Goal: Check status: Check status

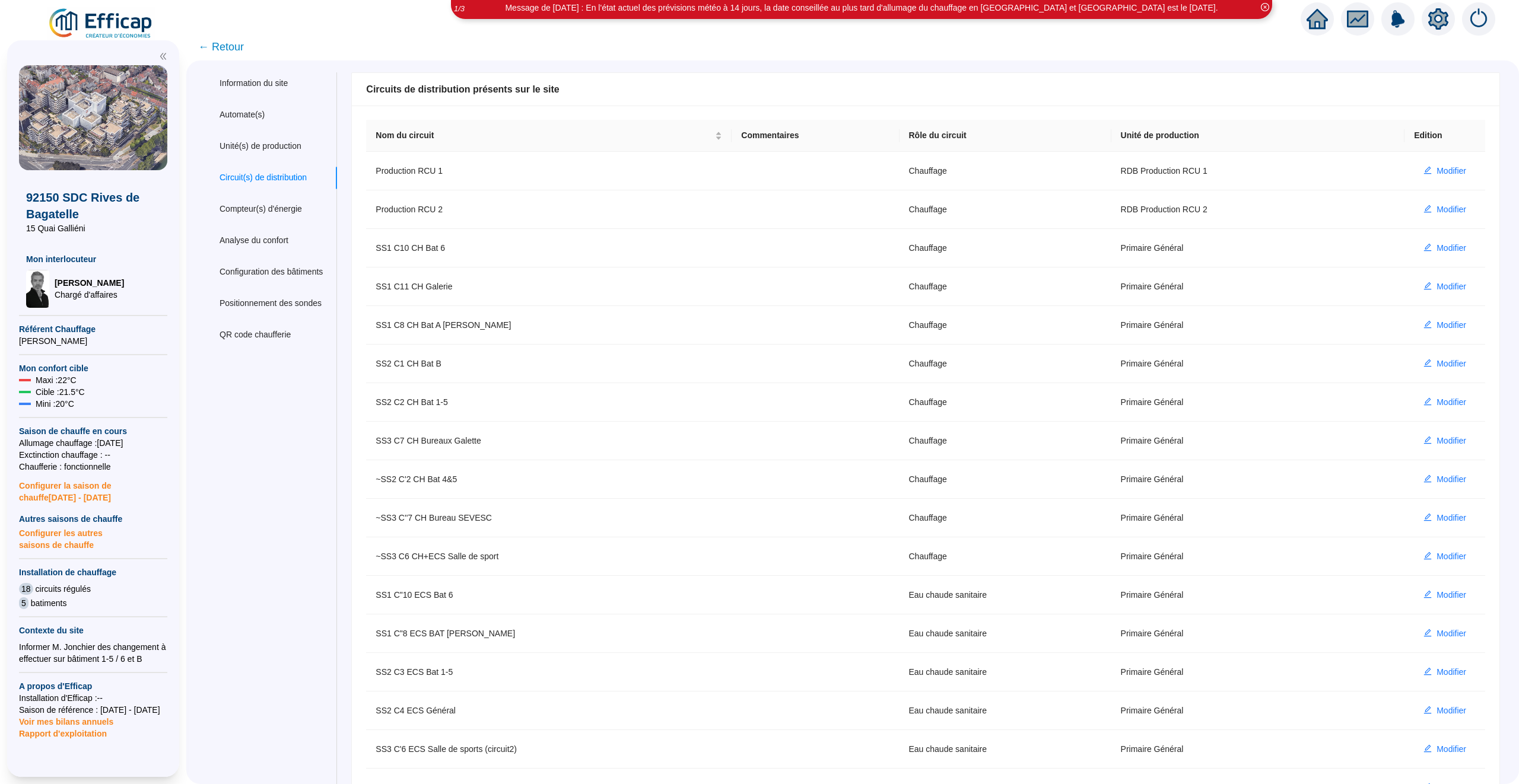
scroll to position [32, 0]
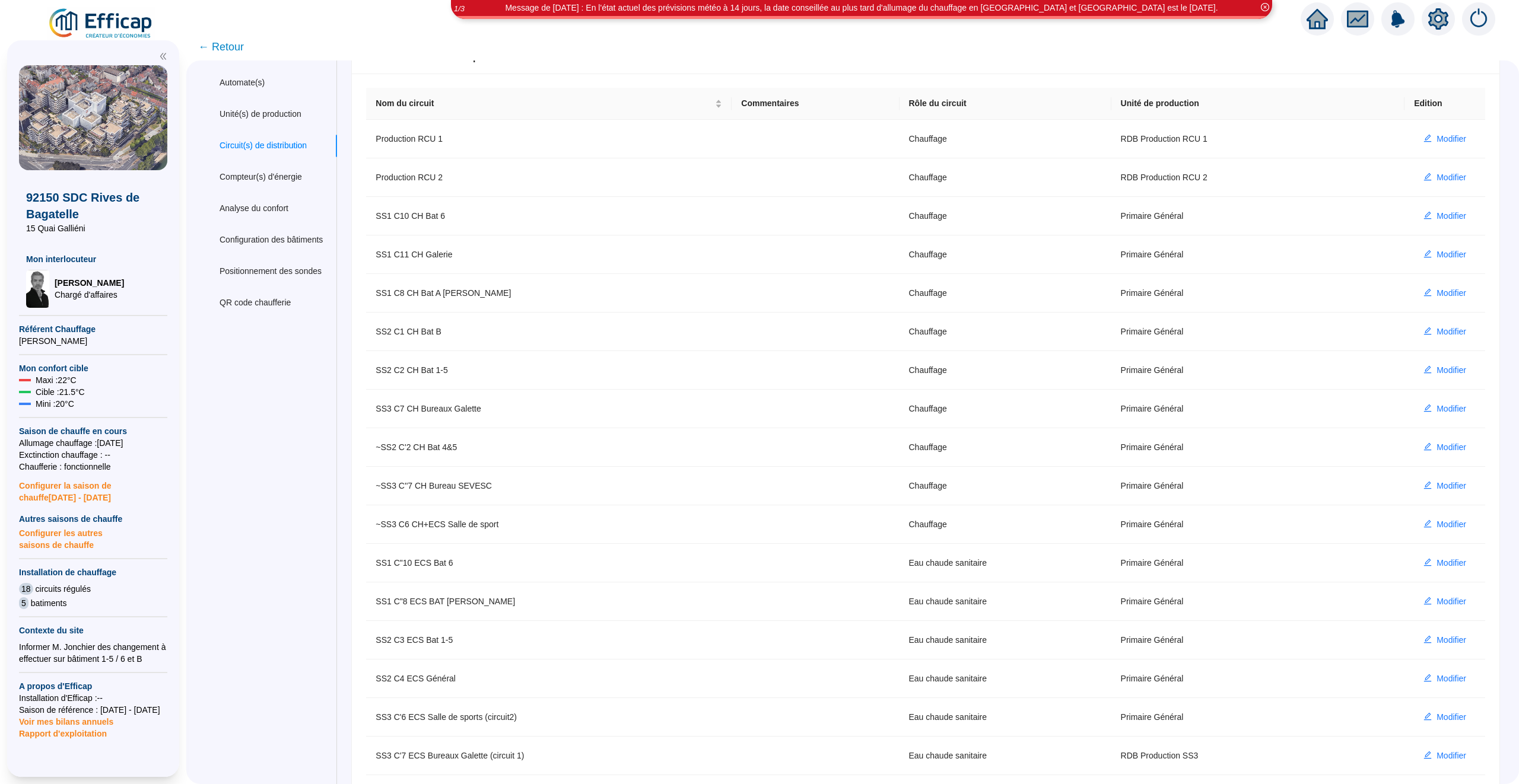
click at [1327, 30] on div at bounding box center [1317, 19] width 33 height 33
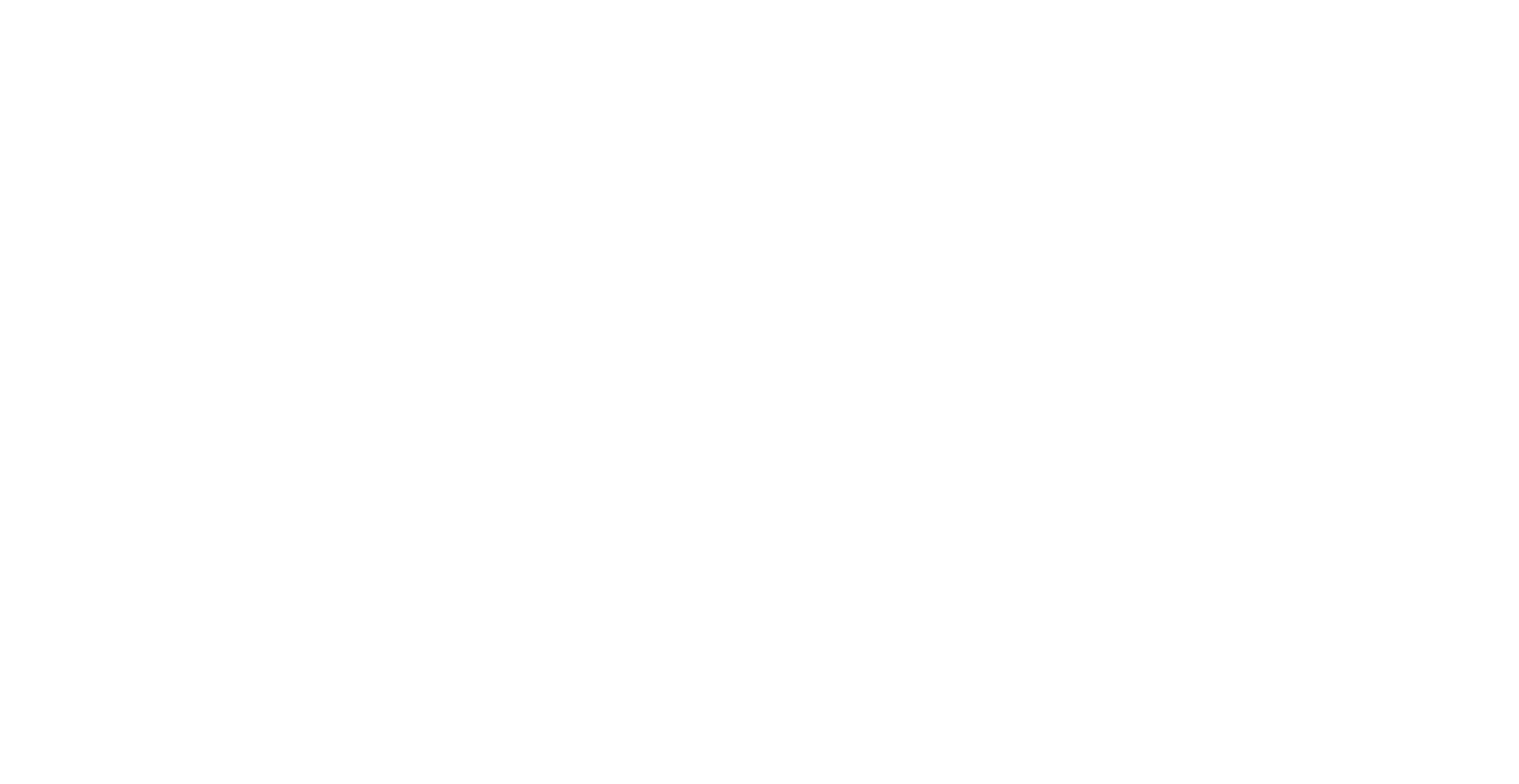
click at [1320, 29] on div at bounding box center [760, 392] width 1519 height 784
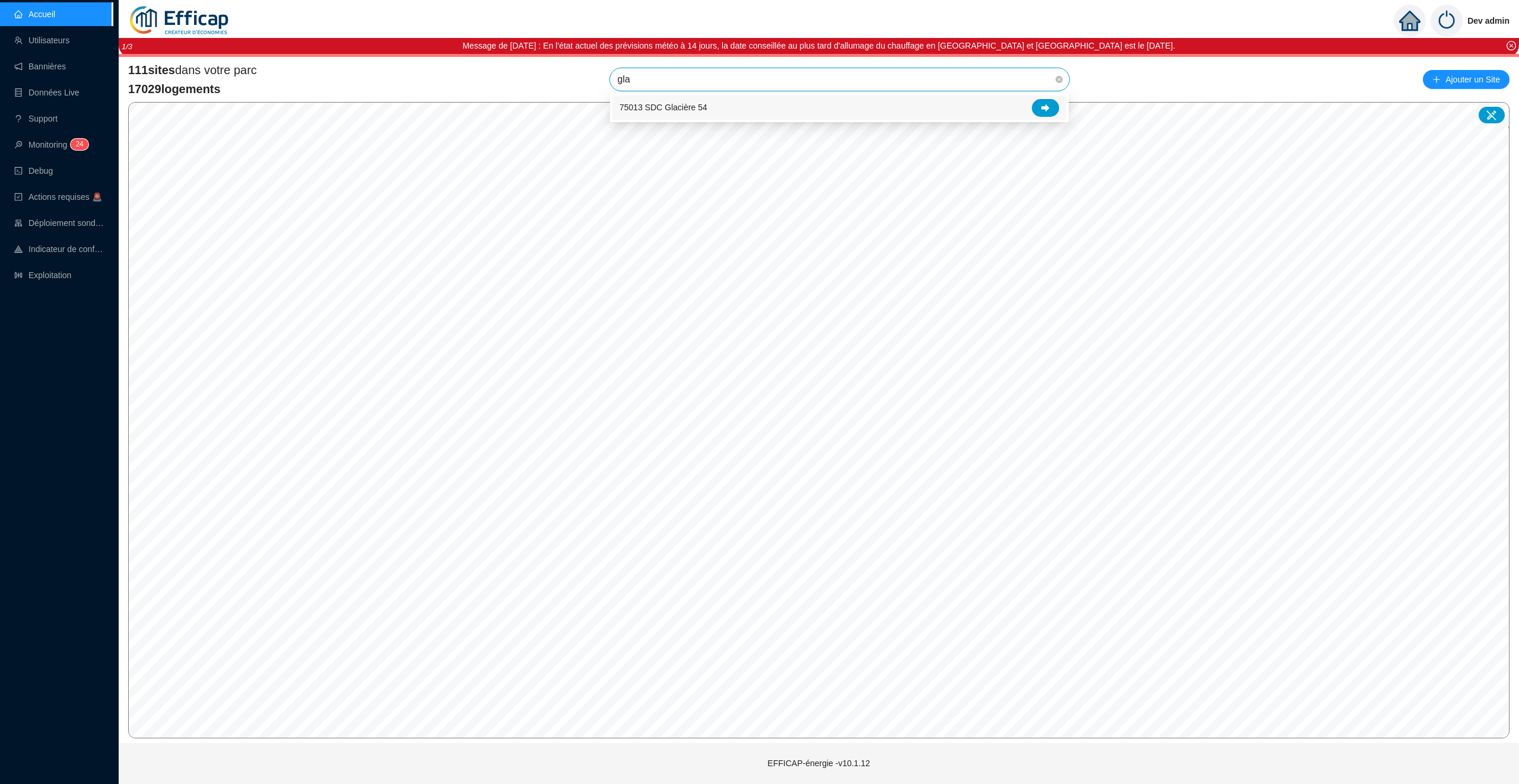
type input "glac"
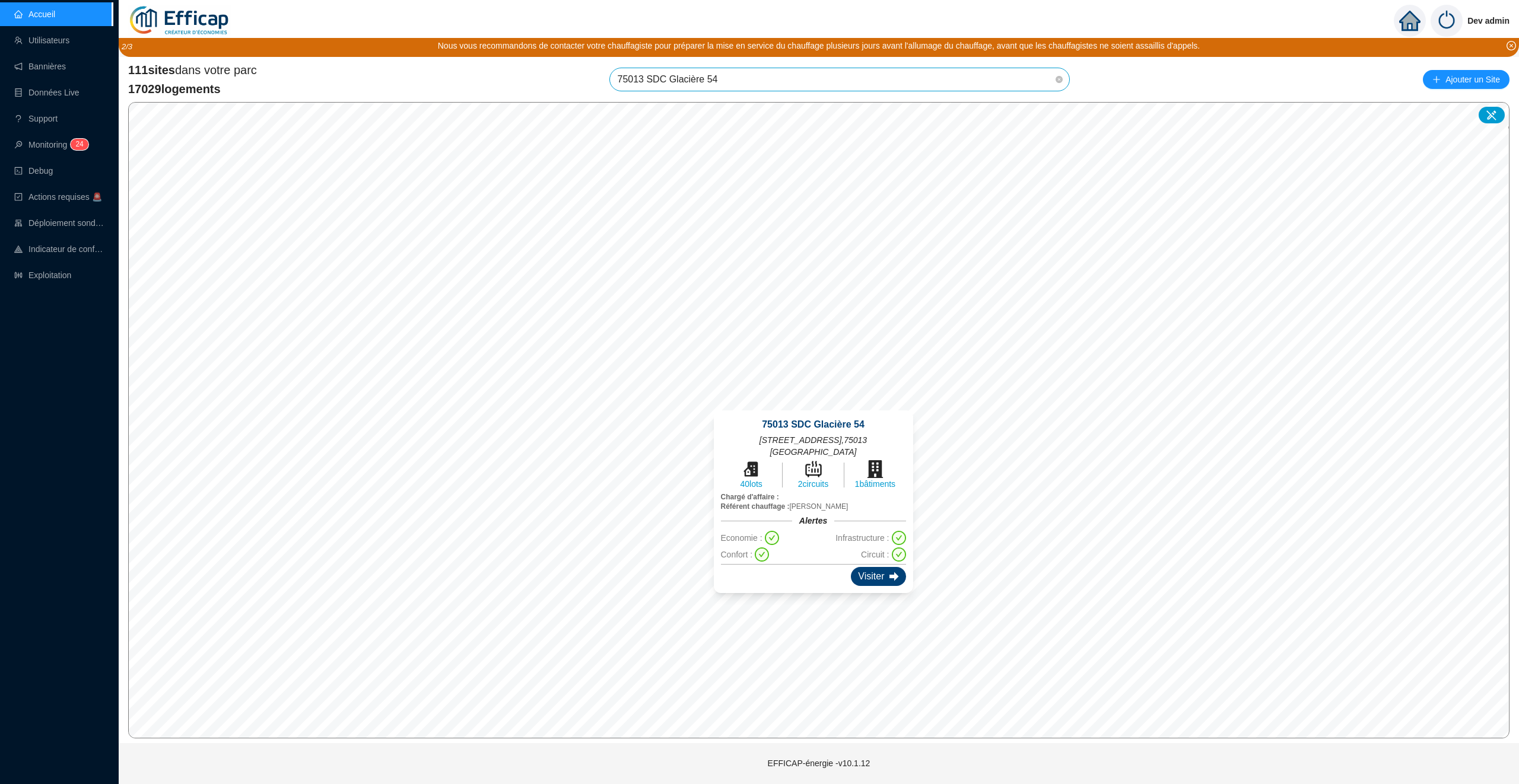
click at [851, 571] on div "Visiter" at bounding box center [879, 577] width 55 height 19
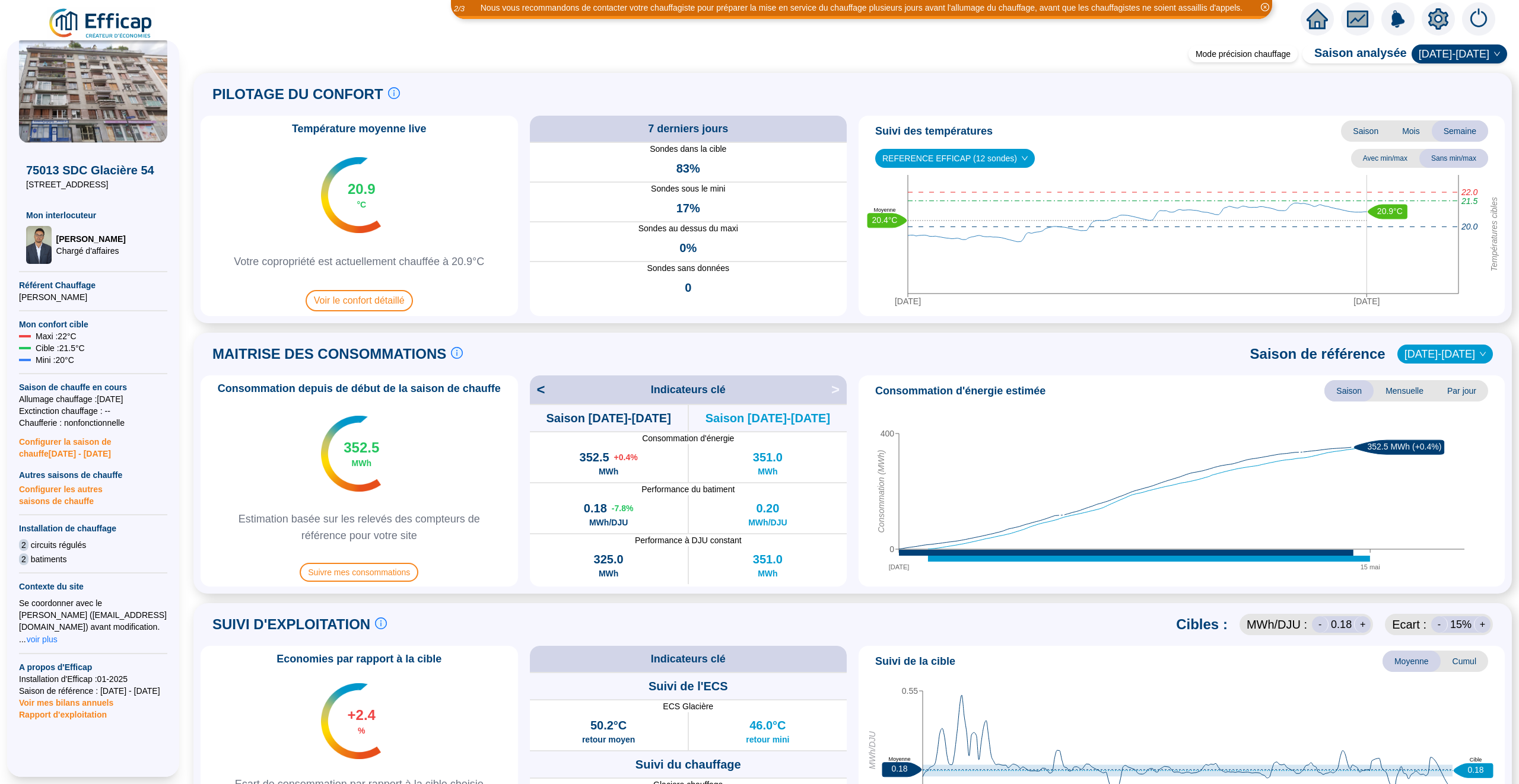
scroll to position [71, 0]
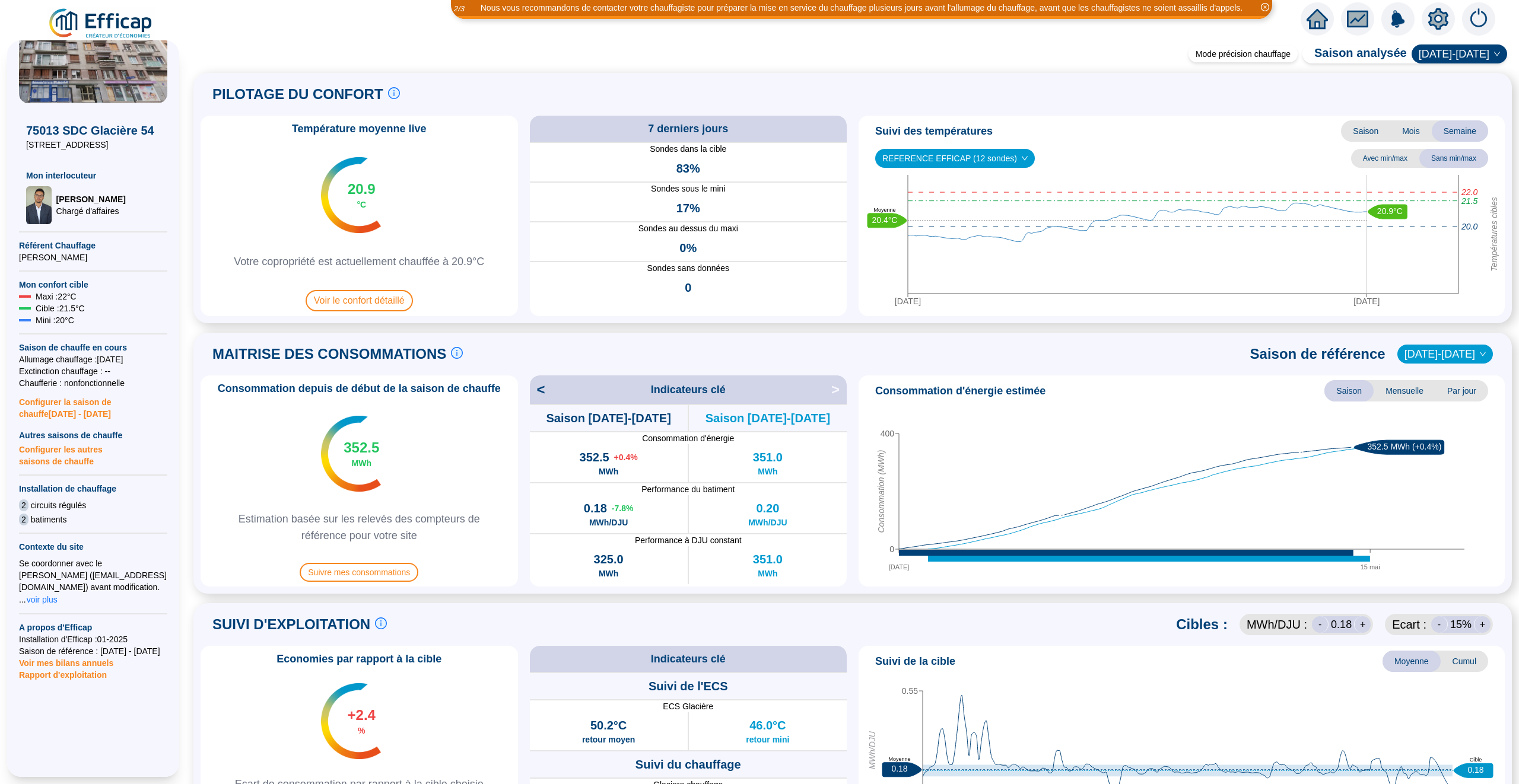
click at [82, 449] on span "Configurer les autres saisons de chauffe" at bounding box center [92, 454] width 148 height 26
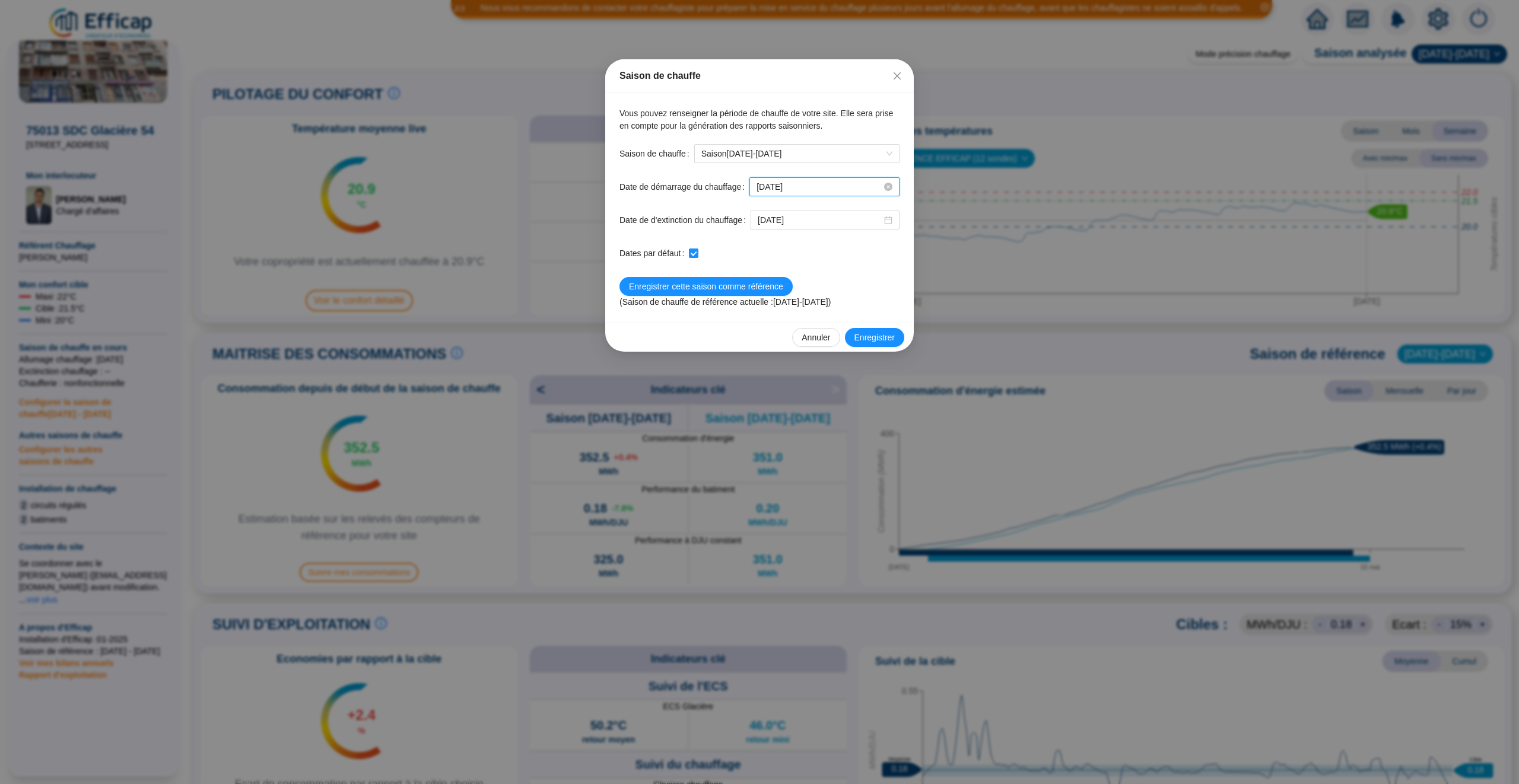
click at [813, 187] on input "[DATE]" at bounding box center [819, 187] width 125 height 13
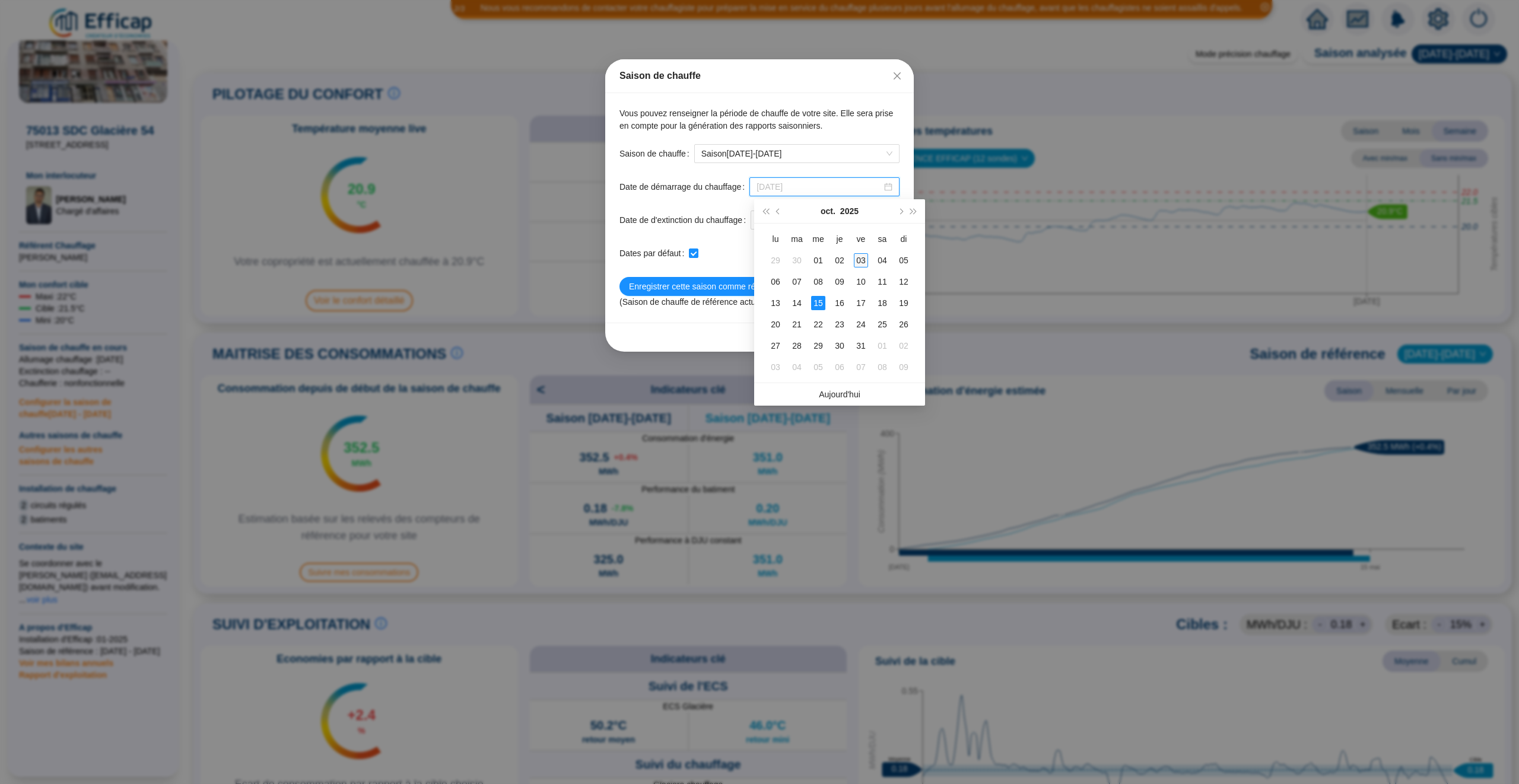
type input "[DATE]"
click at [860, 258] on div "03" at bounding box center [861, 260] width 15 height 15
checkbox input "false"
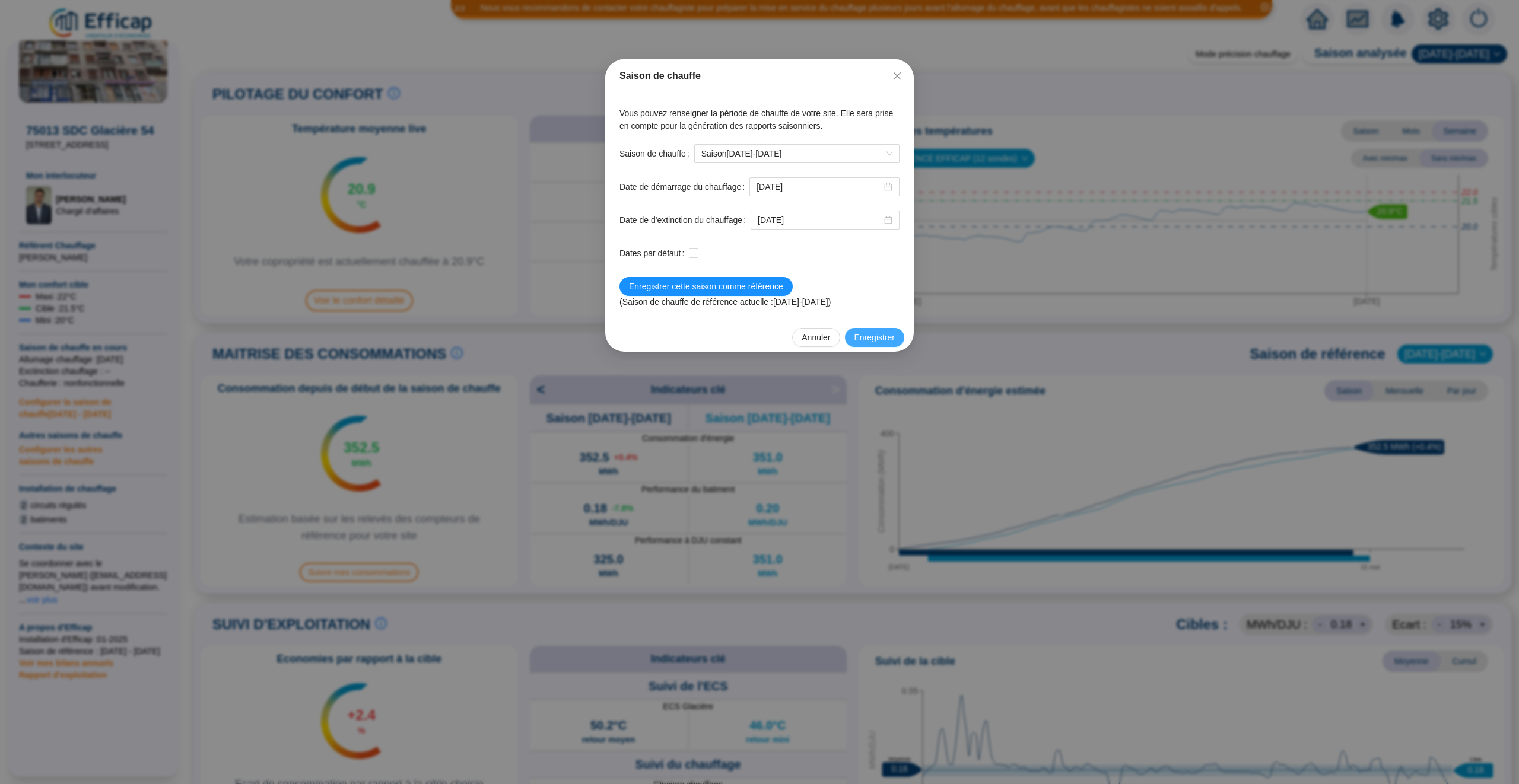
click at [885, 341] on span "Enregistrer" at bounding box center [874, 337] width 40 height 13
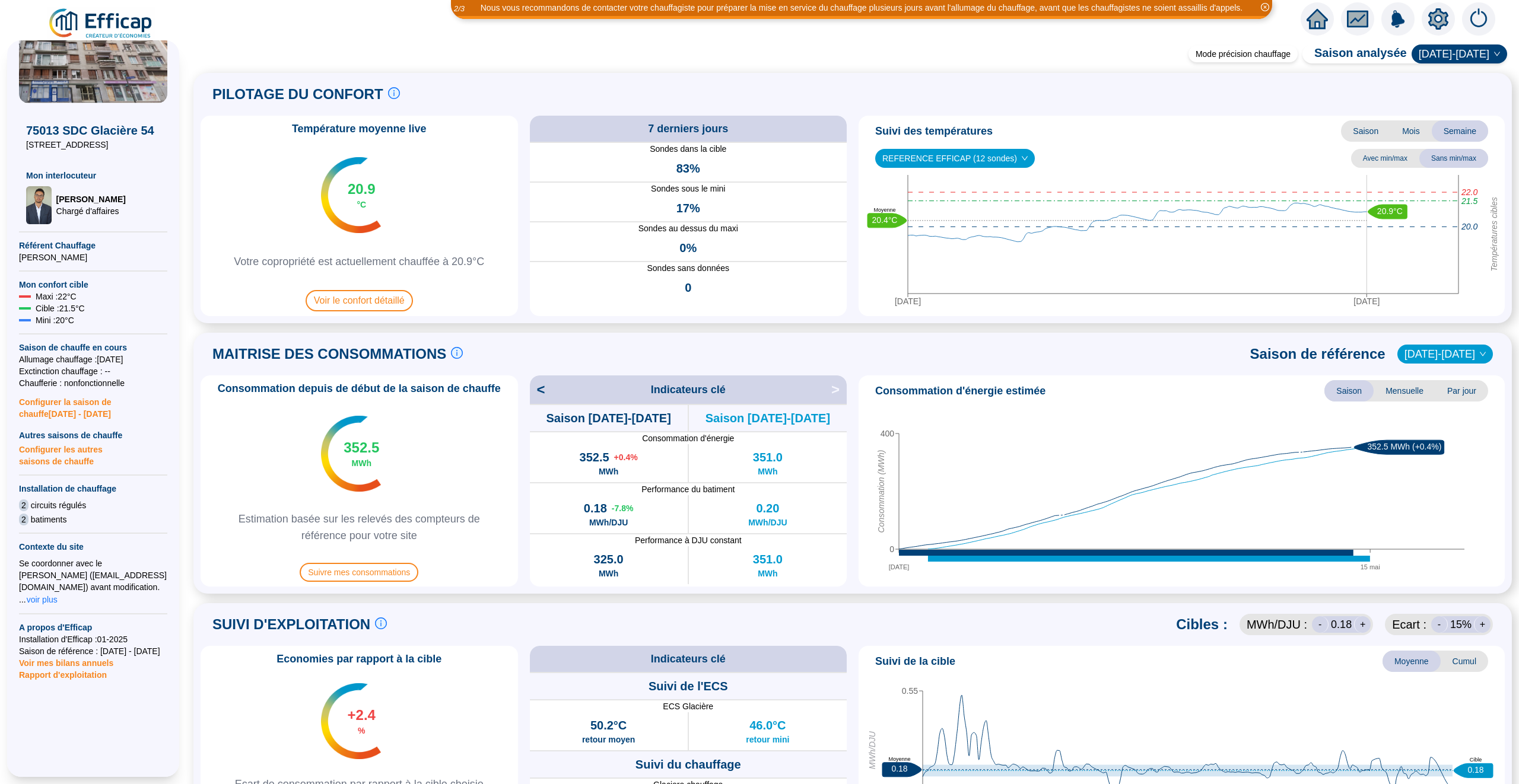
click at [1319, 23] on icon "home" at bounding box center [1317, 19] width 21 height 21
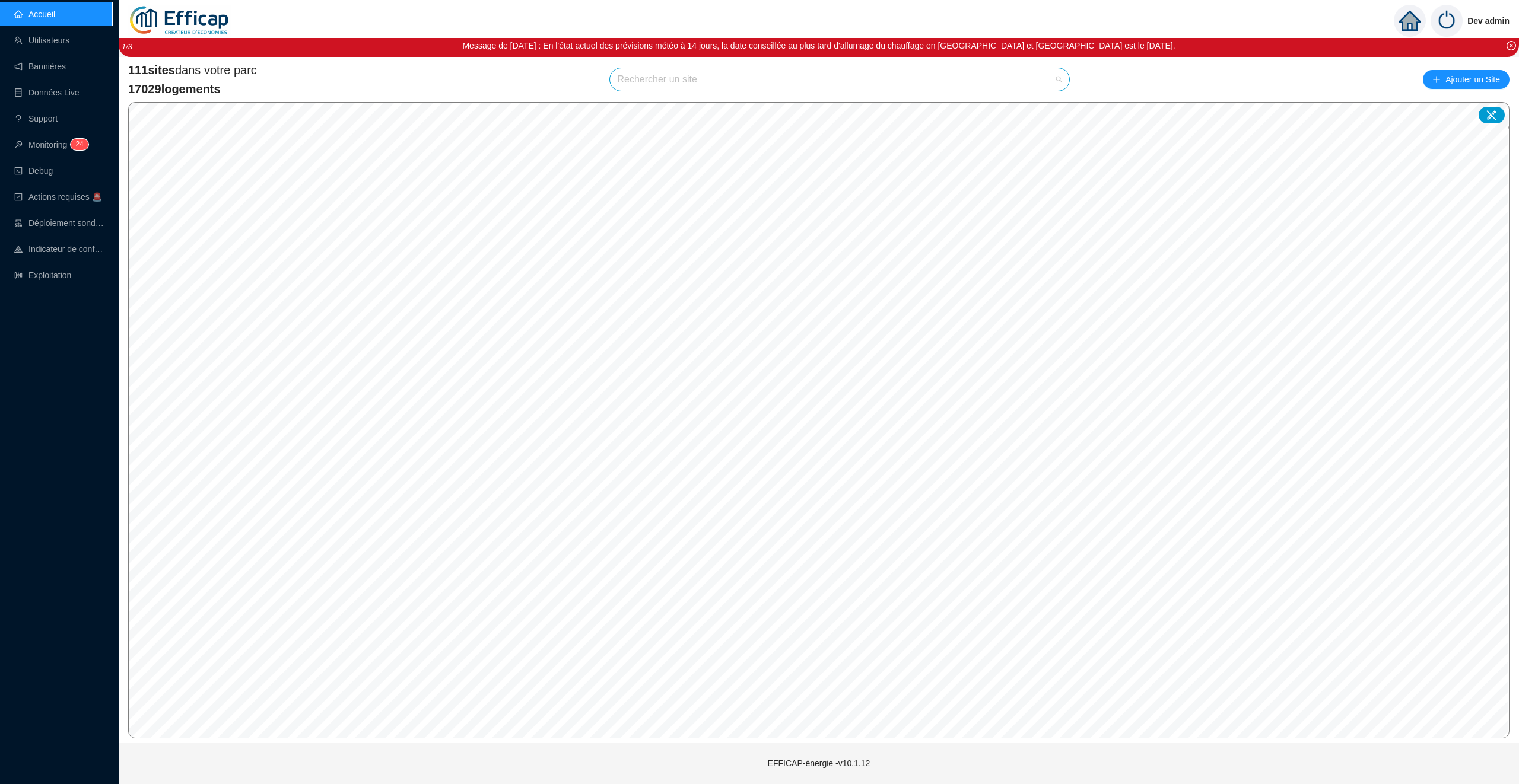
click at [655, 73] on input "search" at bounding box center [834, 80] width 434 height 22
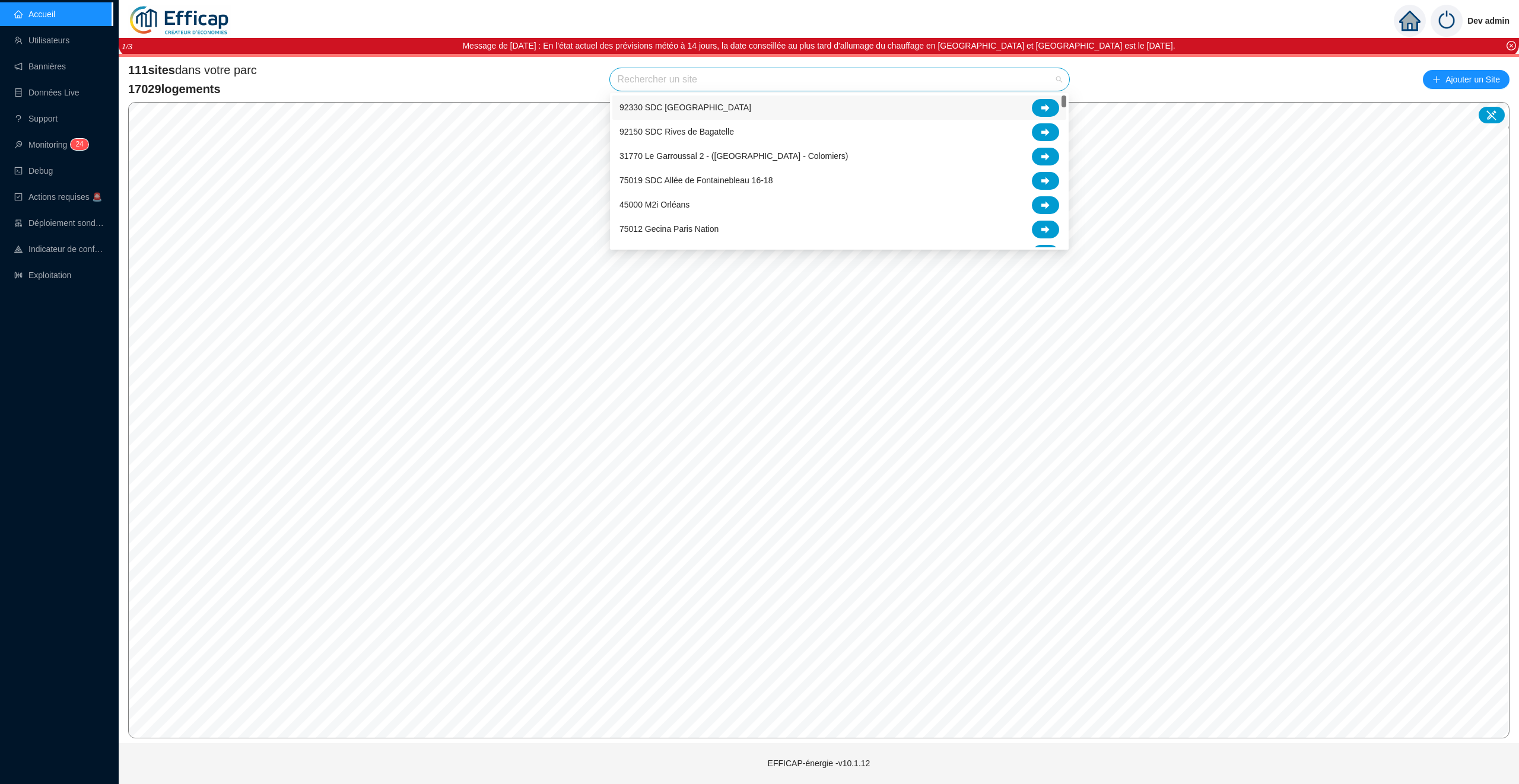
type input "b"
type input "beller"
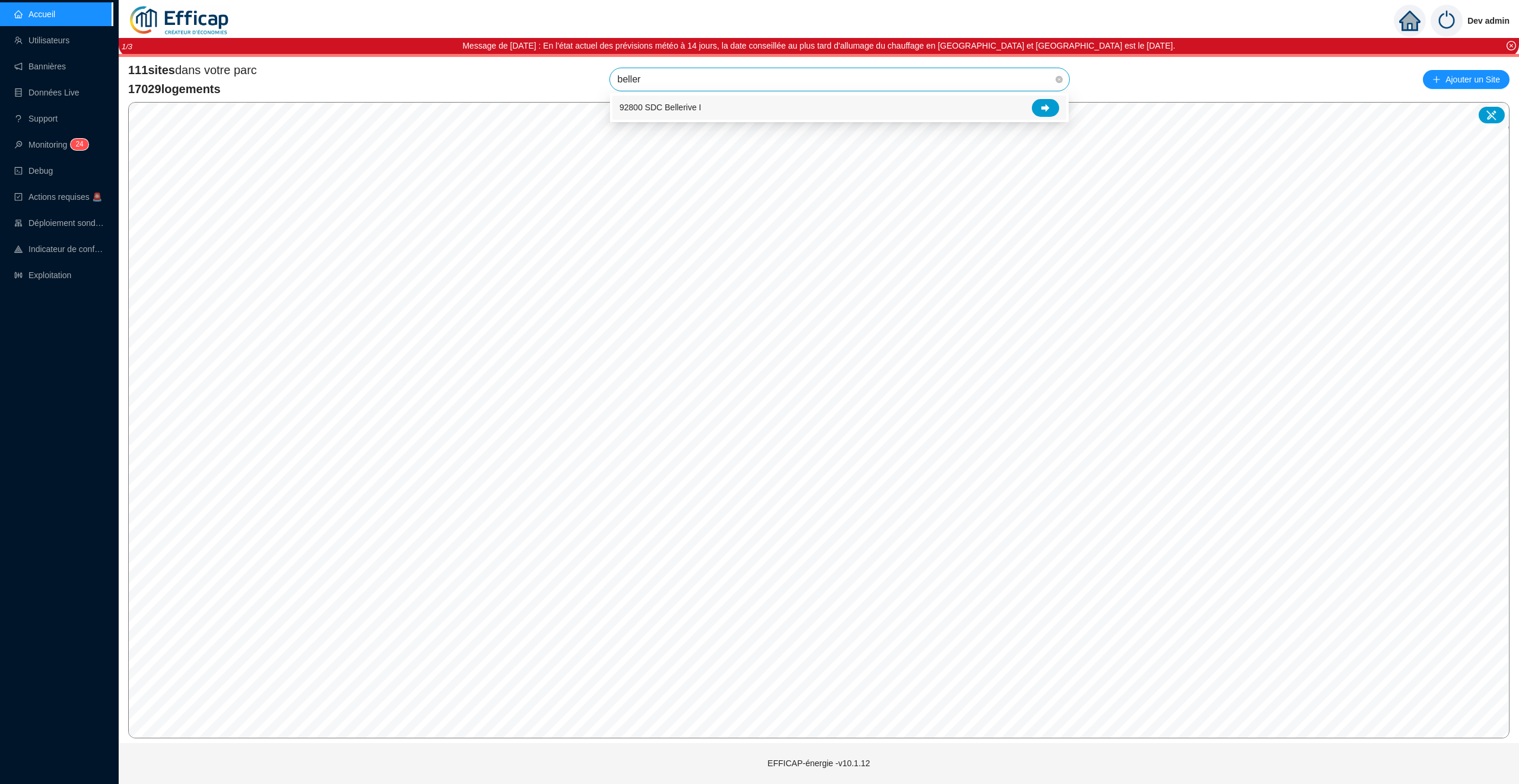
click at [773, 107] on div "92800 SDC Bellerive I" at bounding box center [840, 108] width 440 height 18
click at [760, 85] on span "92800 SDC Bellerive I" at bounding box center [840, 80] width 445 height 22
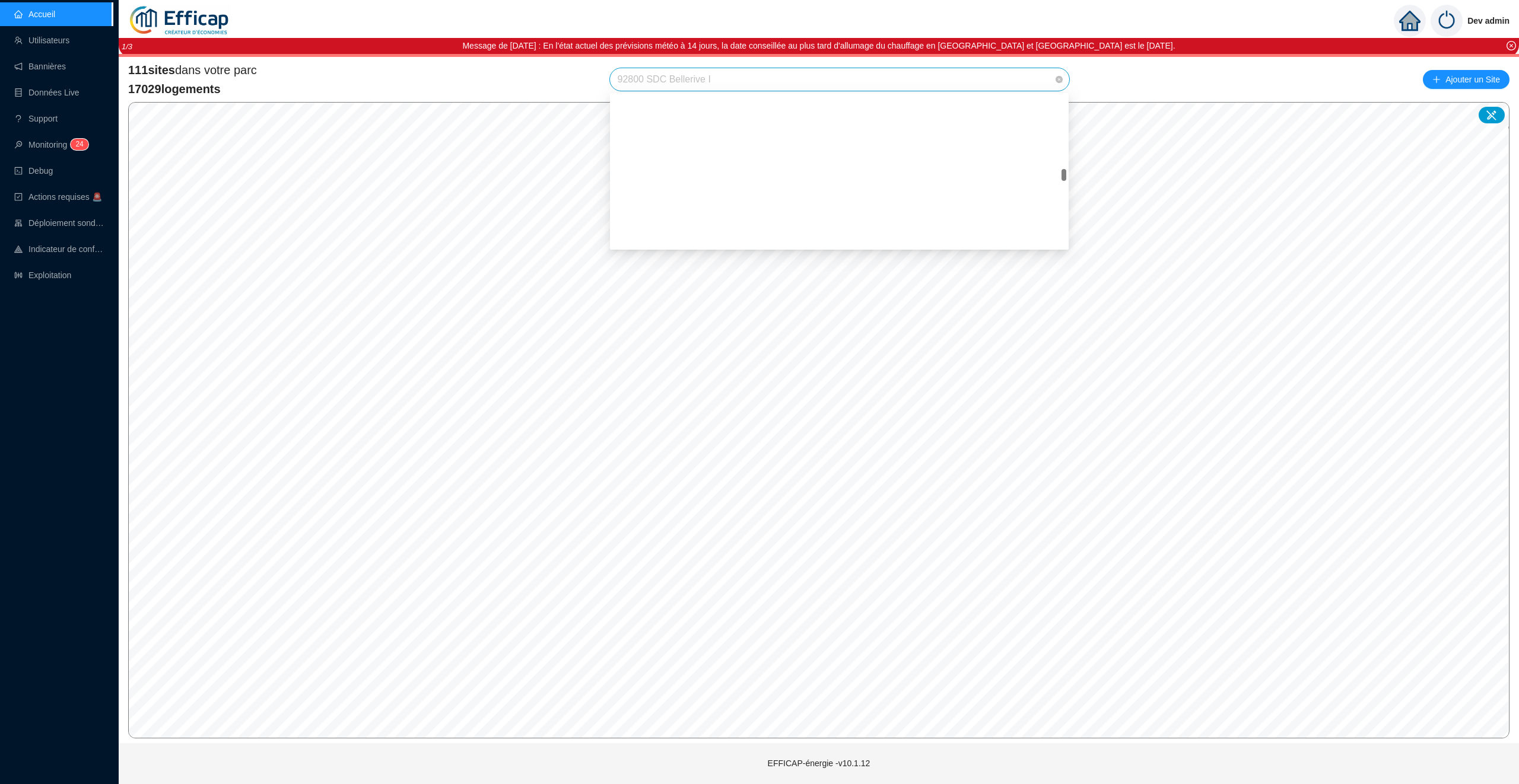
scroll to position [1112, 0]
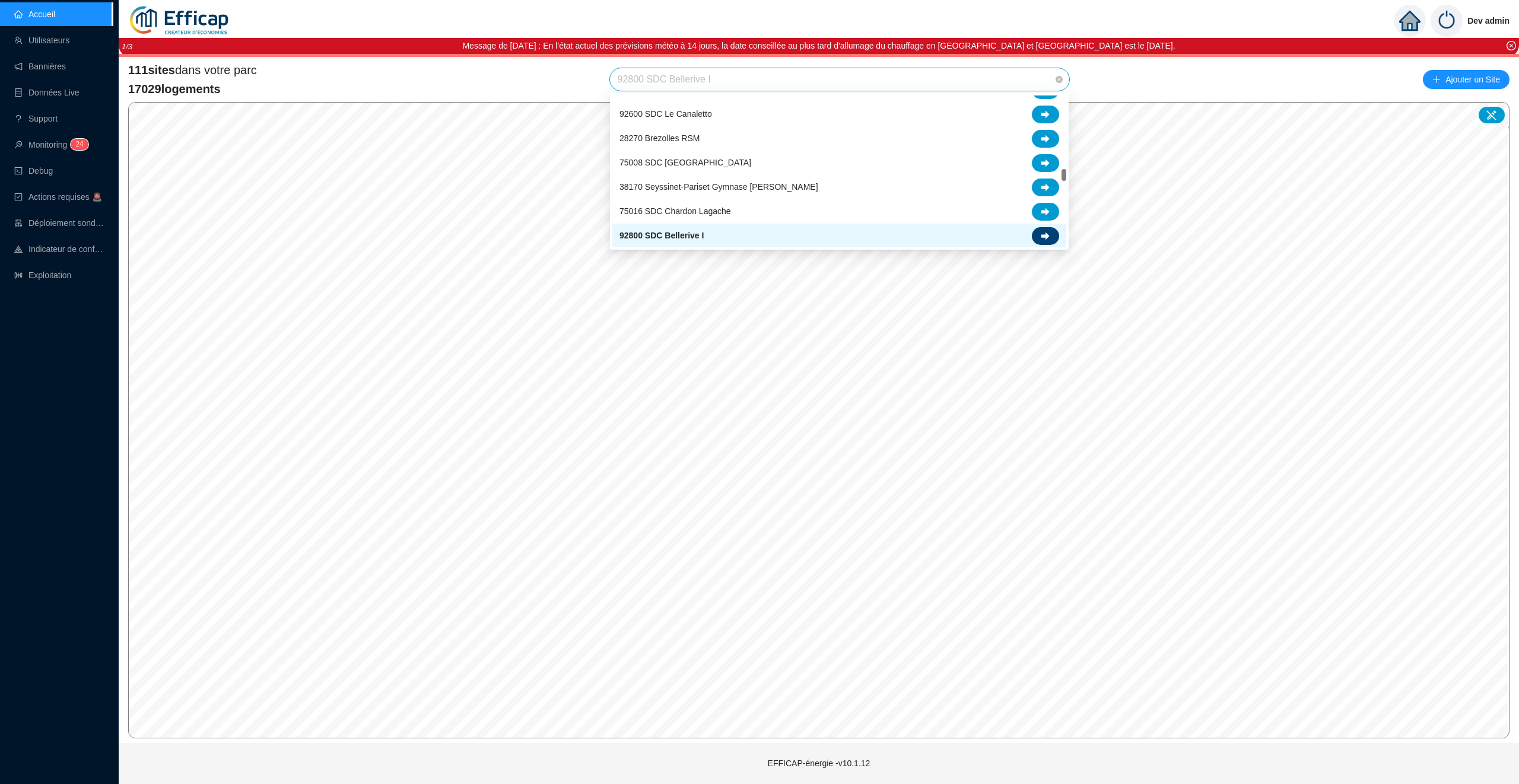
click at [1049, 237] on icon at bounding box center [1045, 236] width 9 height 9
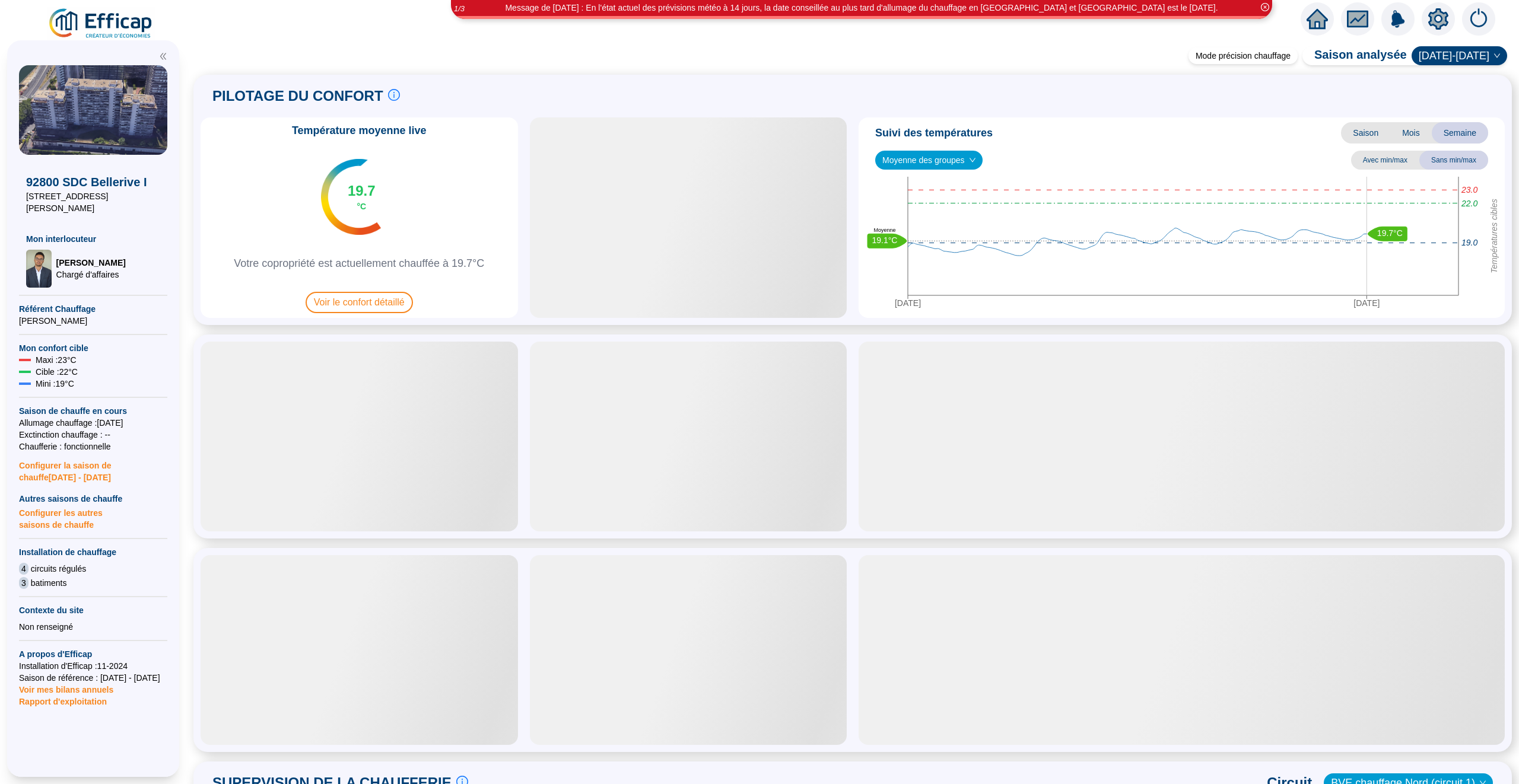
click at [80, 505] on span "Configurer les autres saisons de chauffe" at bounding box center [92, 518] width 148 height 26
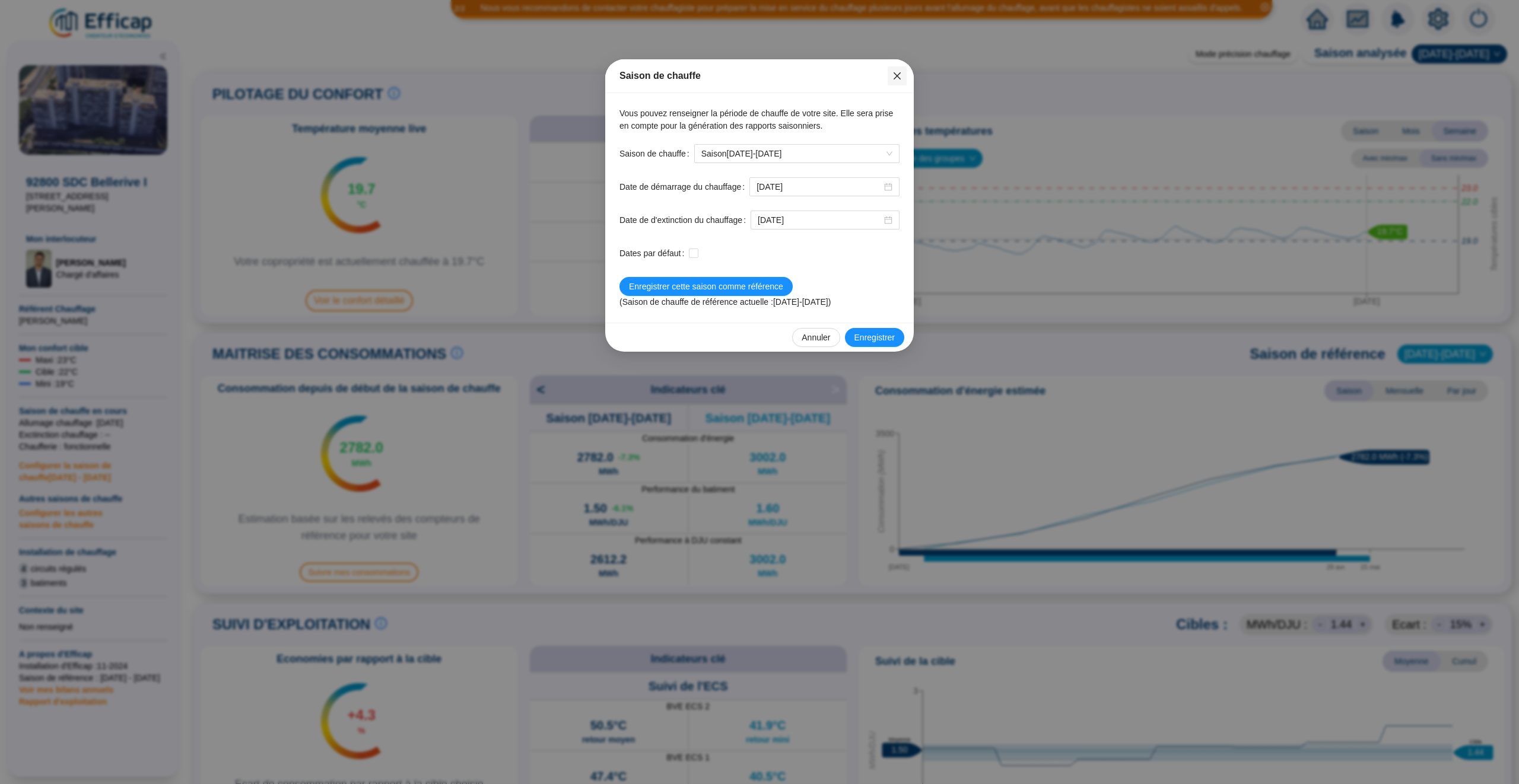
click at [899, 85] on button "Close" at bounding box center [897, 76] width 19 height 19
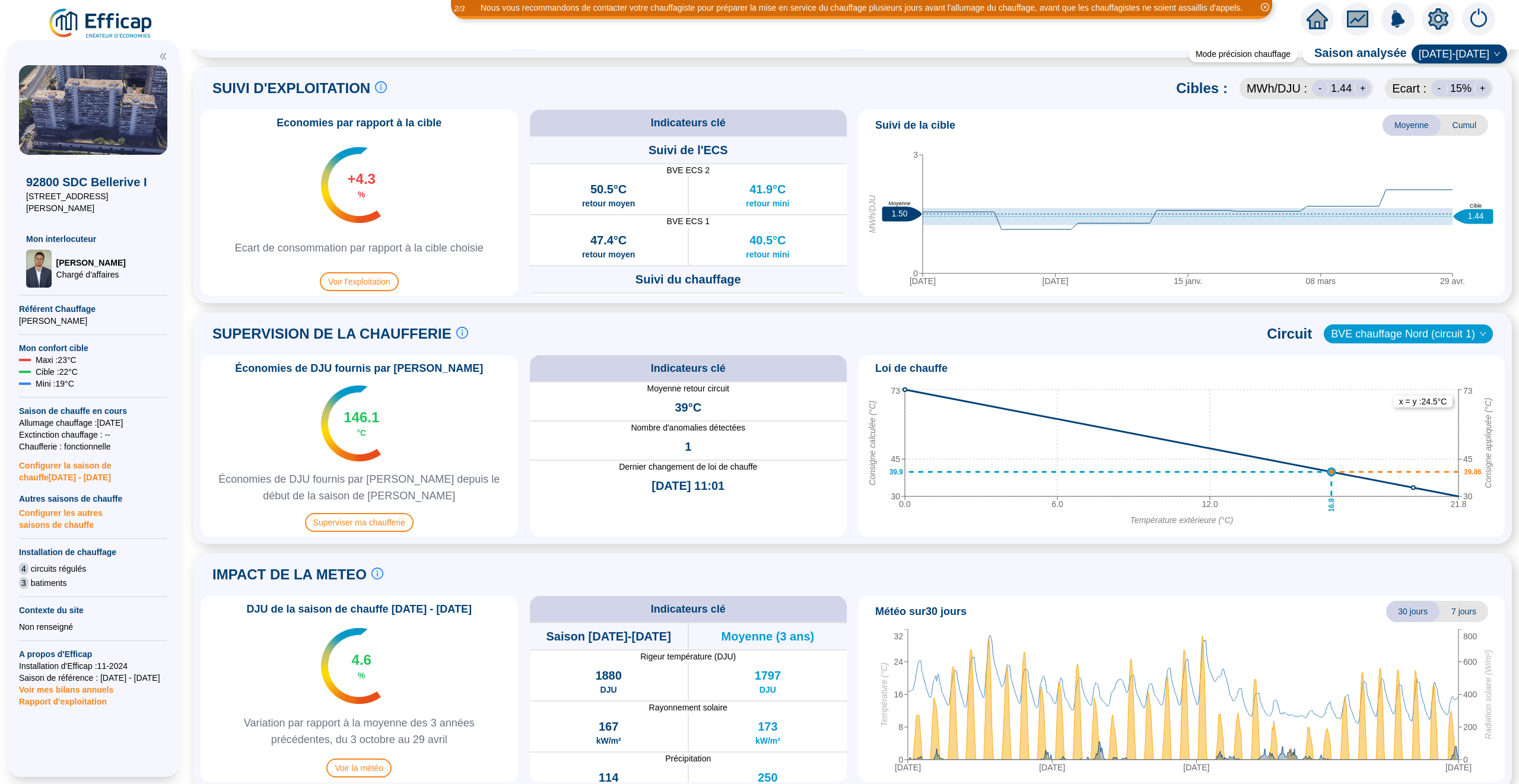
scroll to position [548, 0]
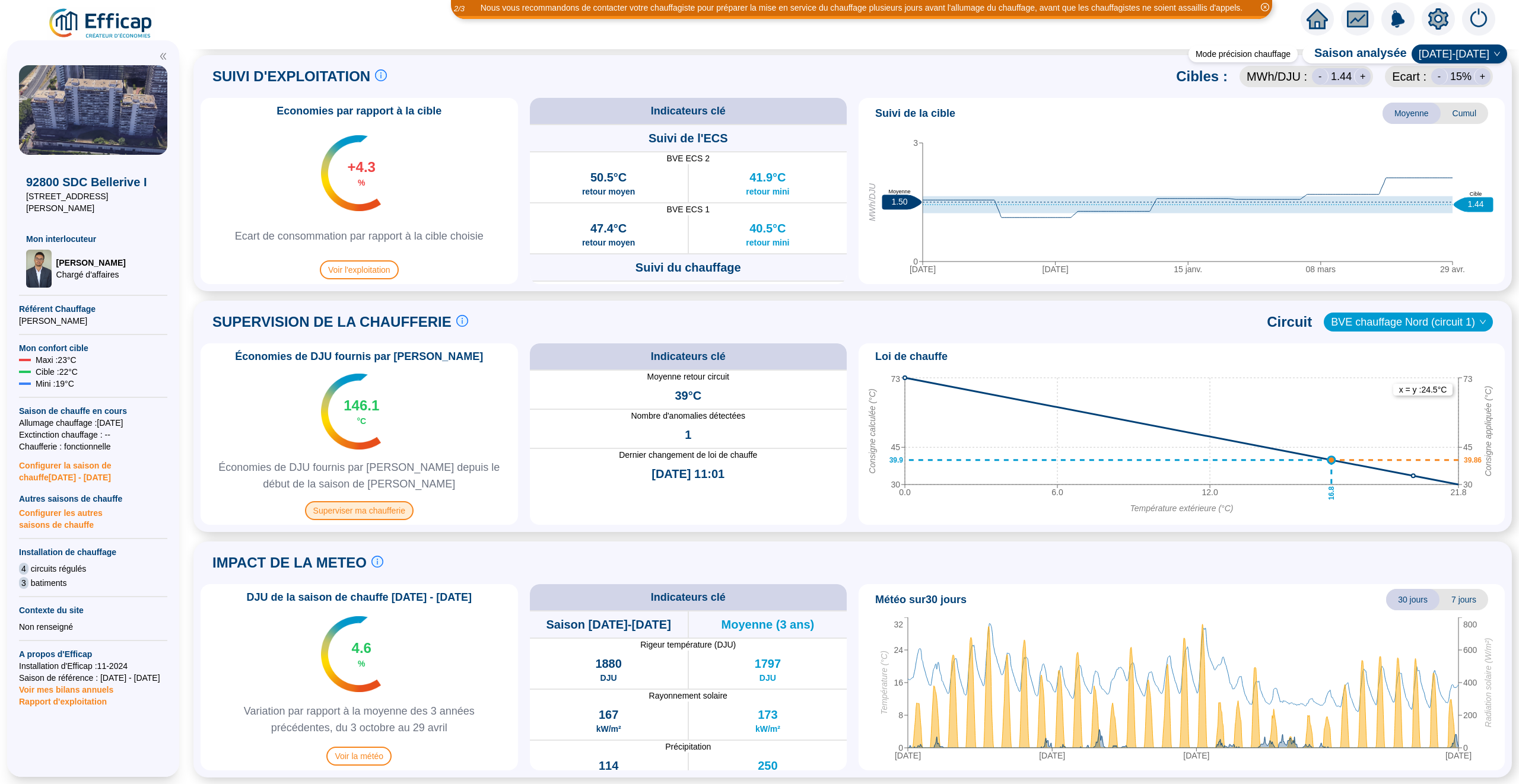
click at [378, 508] on span "Superviser ma chaufferie" at bounding box center [359, 511] width 109 height 19
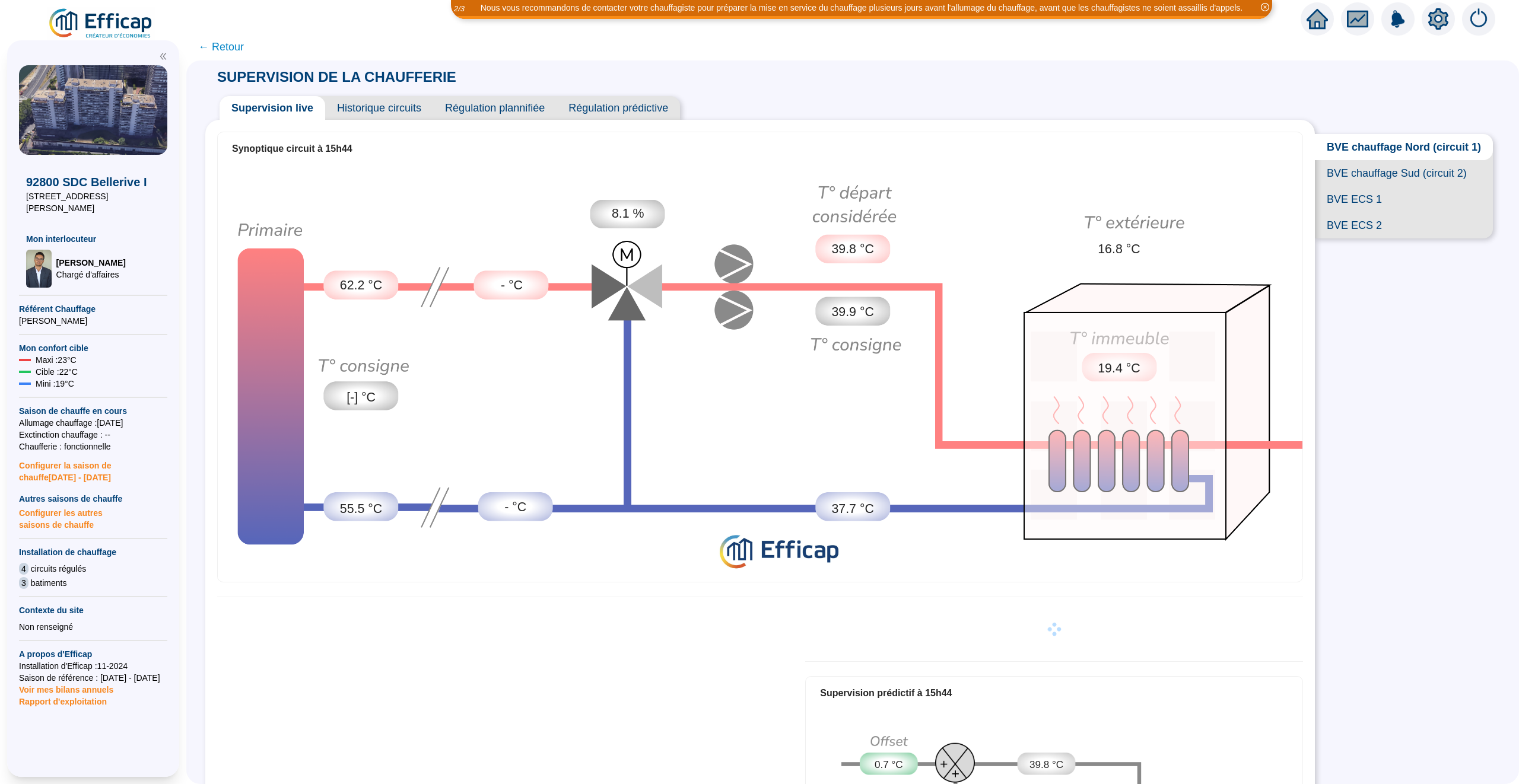
click at [385, 110] on span "Historique circuits" at bounding box center [379, 108] width 108 height 24
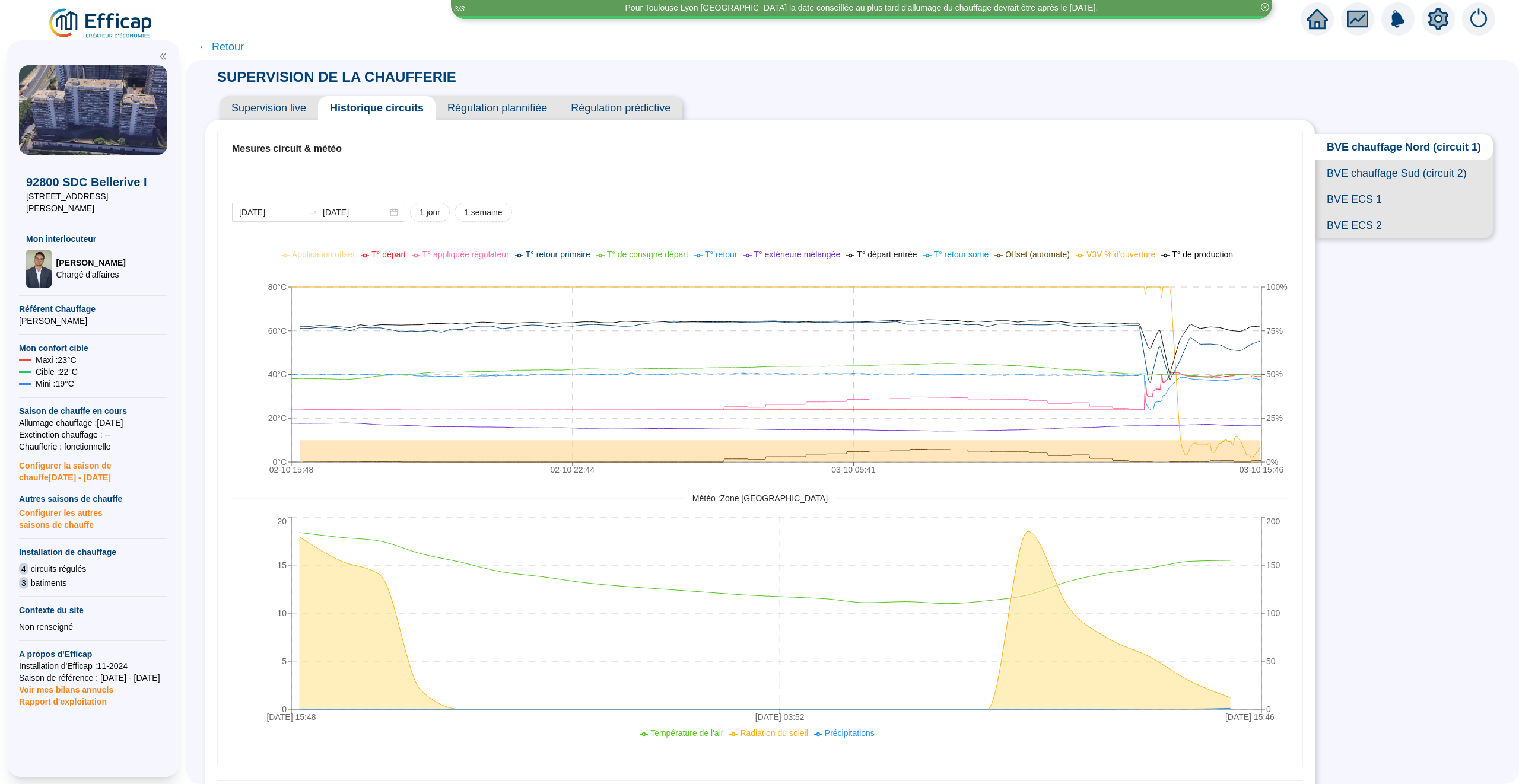
click at [1362, 169] on span "BVE chauffage Sud (circuit 2)" at bounding box center [1404, 173] width 178 height 26
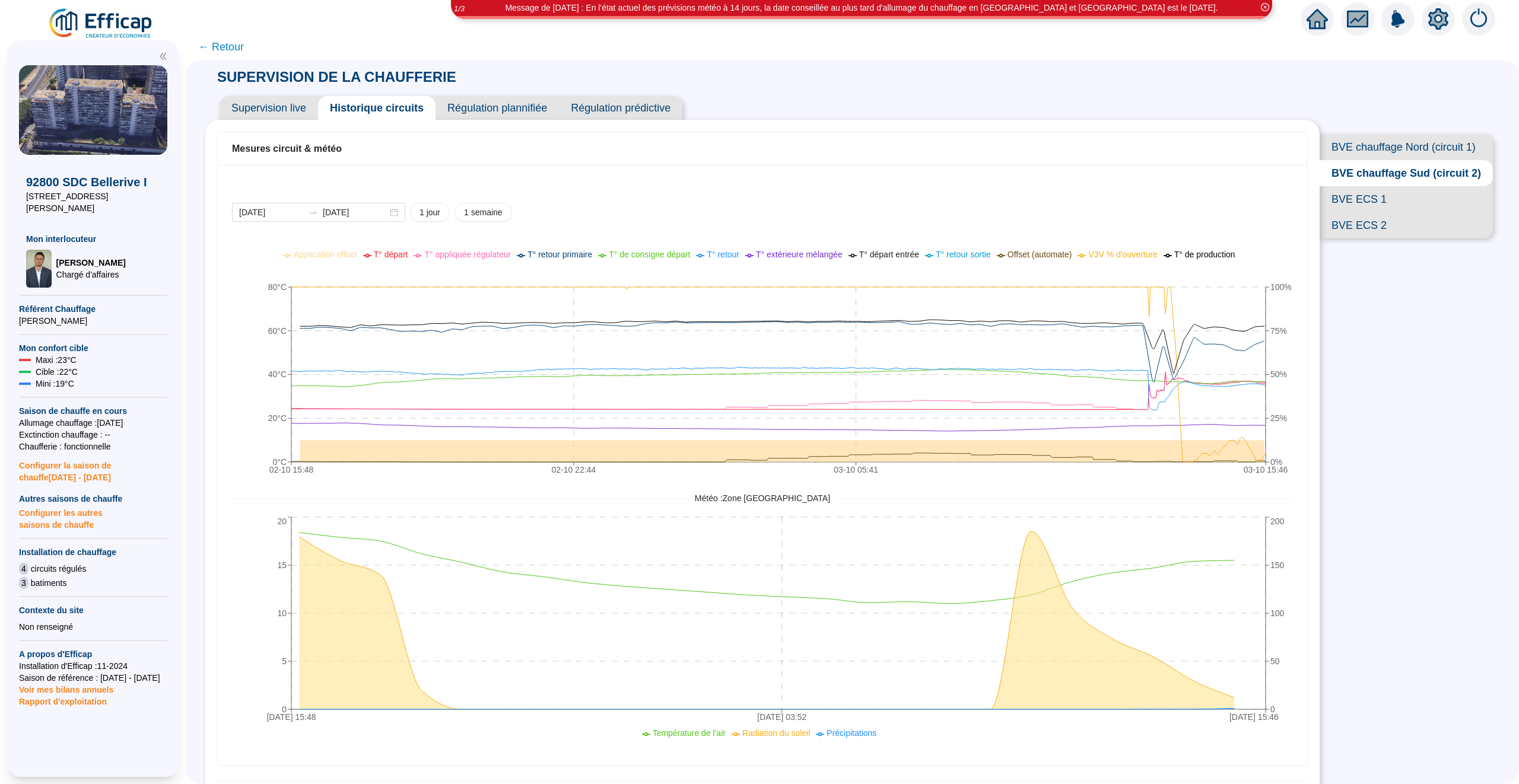
click at [259, 111] on span "Supervision live" at bounding box center [268, 108] width 98 height 24
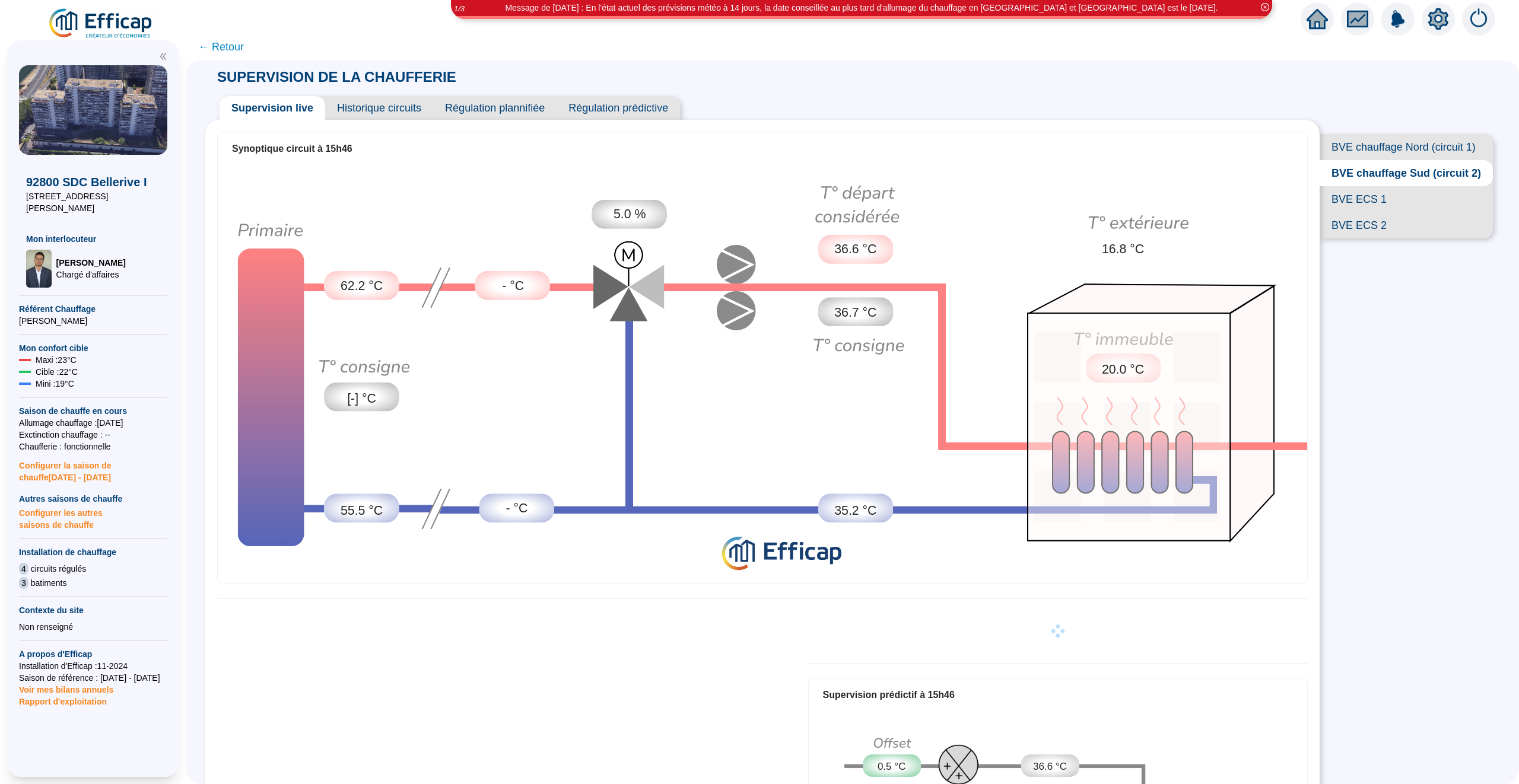
click at [216, 51] on span "← Retour" at bounding box center [220, 46] width 45 height 16
